Goal: Task Accomplishment & Management: Use online tool/utility

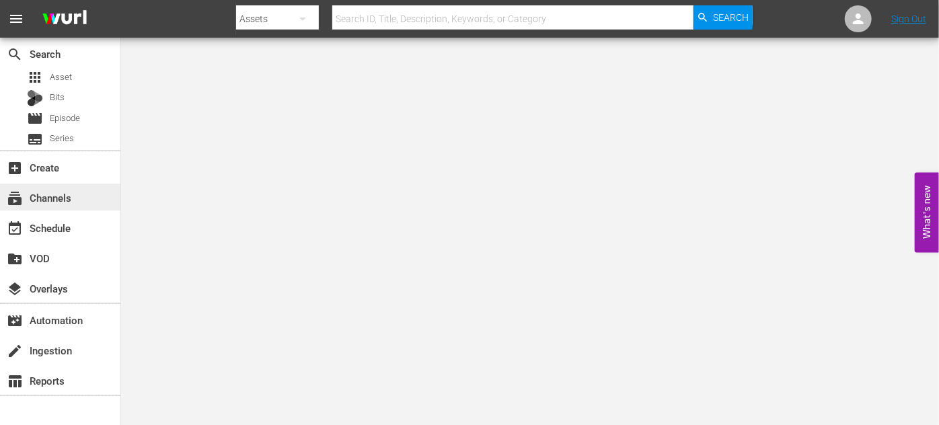
click at [60, 191] on div "subscriptions Channels" at bounding box center [37, 196] width 75 height 12
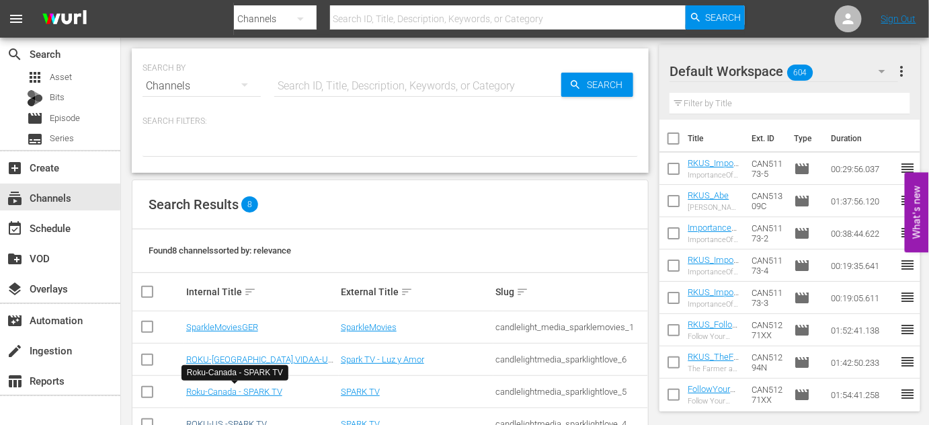
scroll to position [61, 0]
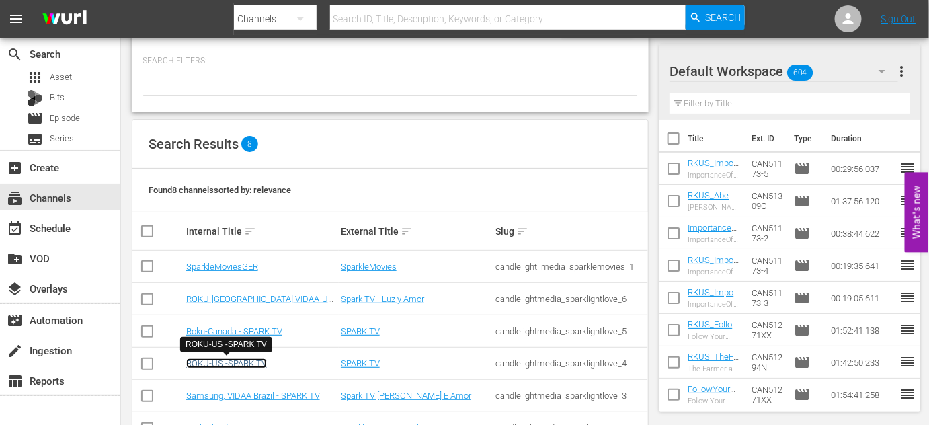
click at [243, 364] on link "ROKU-US -SPARK TV" at bounding box center [226, 363] width 81 height 10
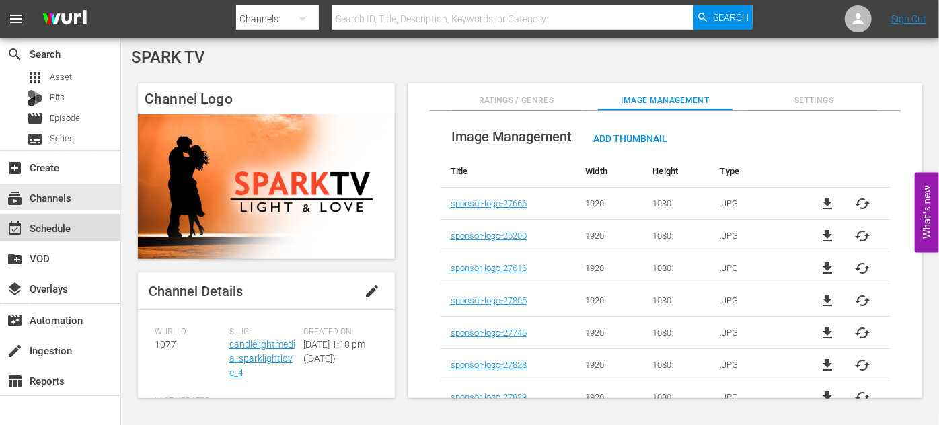
click at [49, 226] on div "event_available Schedule" at bounding box center [37, 226] width 75 height 12
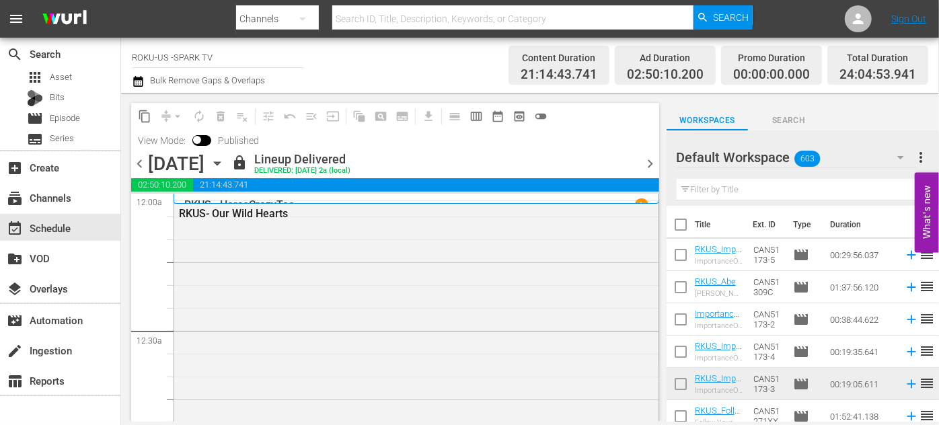
click at [225, 165] on icon "button" at bounding box center [217, 163] width 15 height 15
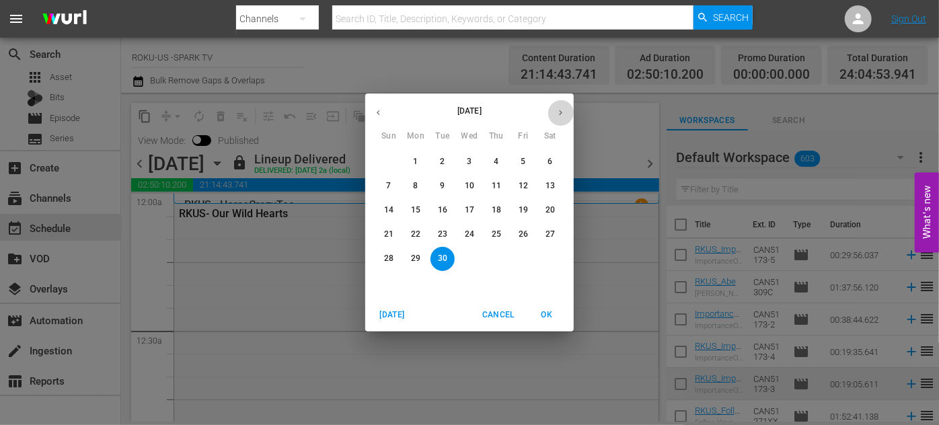
click at [561, 113] on icon "button" at bounding box center [560, 113] width 10 height 10
click at [495, 156] on p "2" at bounding box center [496, 161] width 5 height 11
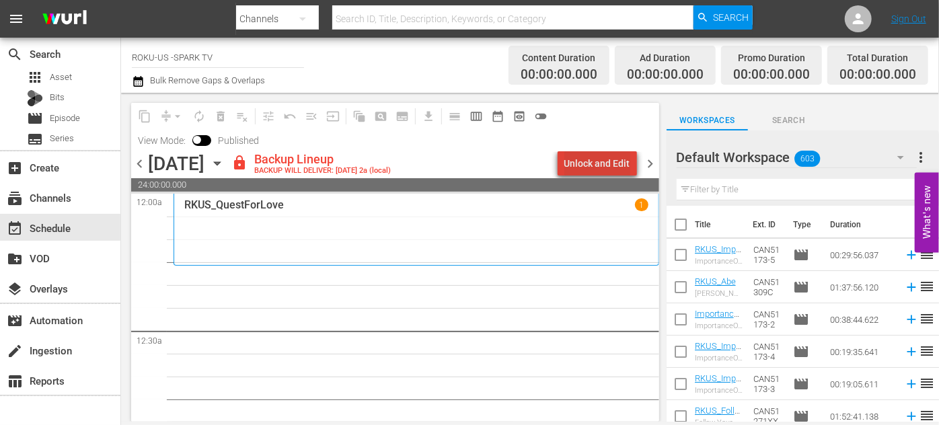
click at [621, 163] on div "Unlock and Edit" at bounding box center [597, 163] width 66 height 24
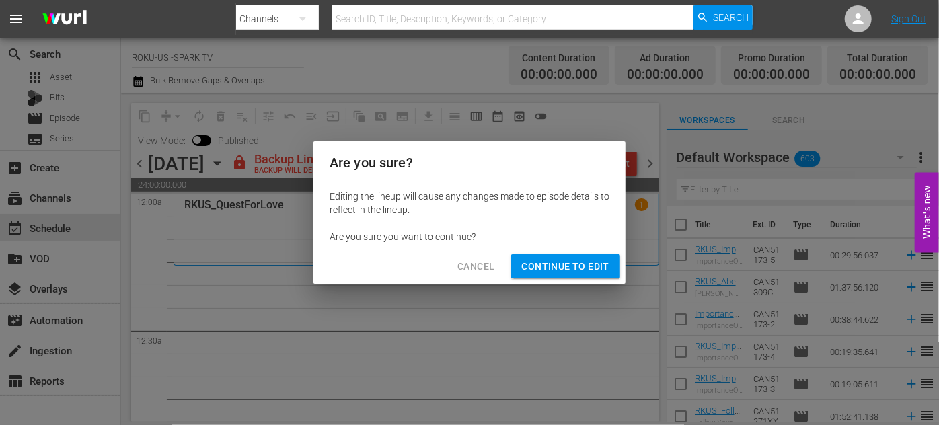
click at [569, 268] on span "Continue to Edit" at bounding box center [565, 266] width 87 height 17
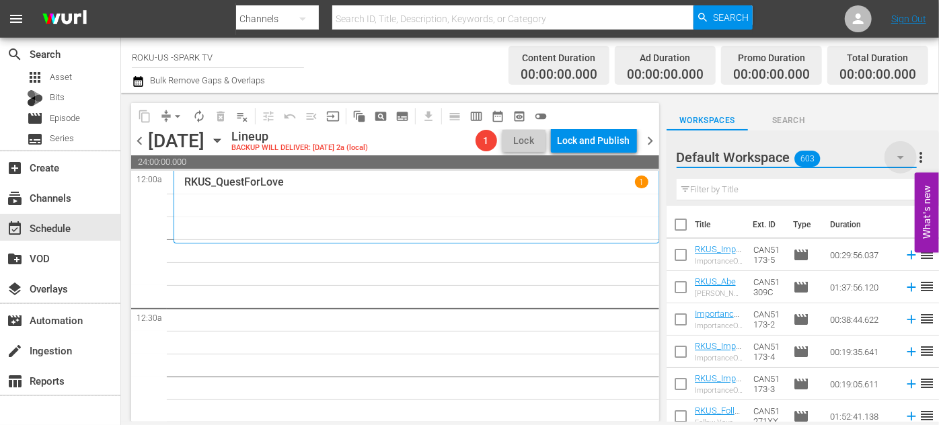
click at [898, 156] on icon "button" at bounding box center [900, 157] width 16 height 16
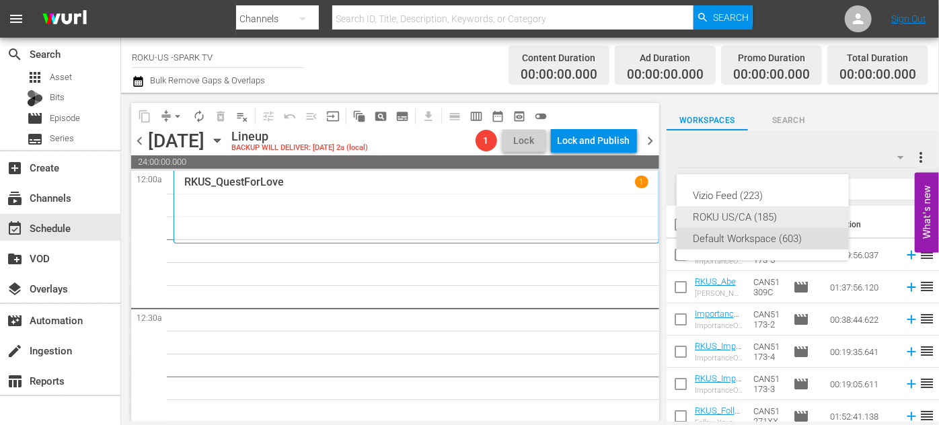
drag, startPoint x: 723, startPoint y: 212, endPoint x: 506, endPoint y: 333, distance: 248.6
click at [723, 211] on div "ROKU US/CA (185)" at bounding box center [763, 217] width 140 height 22
